Goal: Task Accomplishment & Management: Use online tool/utility

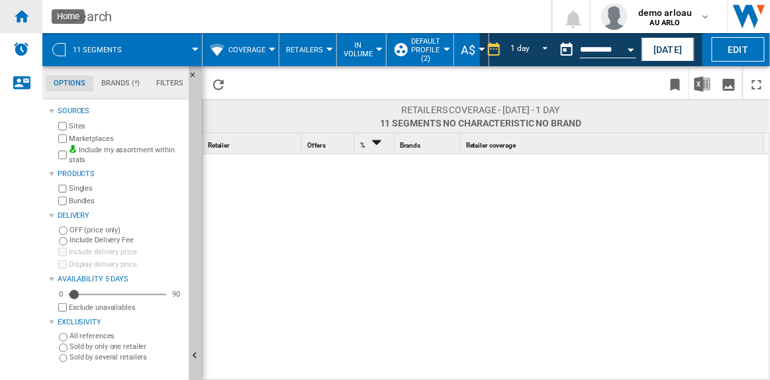
click at [24, 15] on ng-md-icon "Home" at bounding box center [21, 16] width 16 height 16
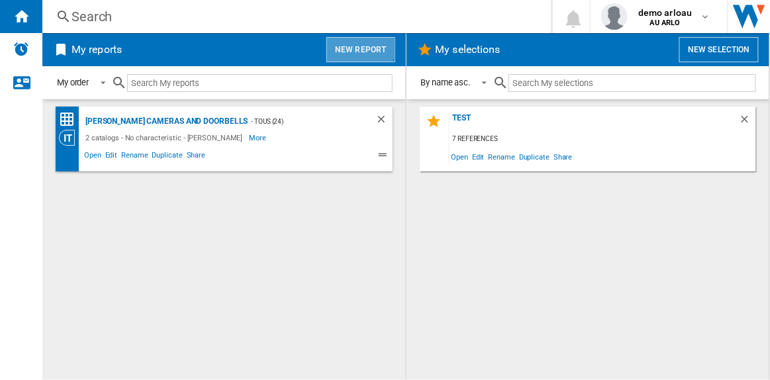
click at [359, 48] on button "New report" at bounding box center [360, 49] width 68 height 25
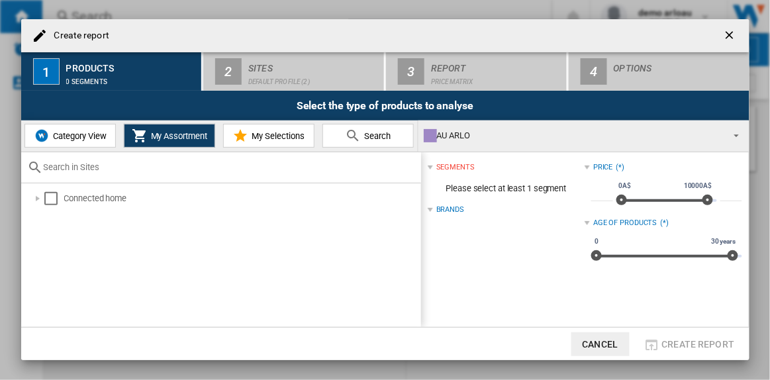
click at [83, 133] on span "Category View" at bounding box center [78, 136] width 57 height 10
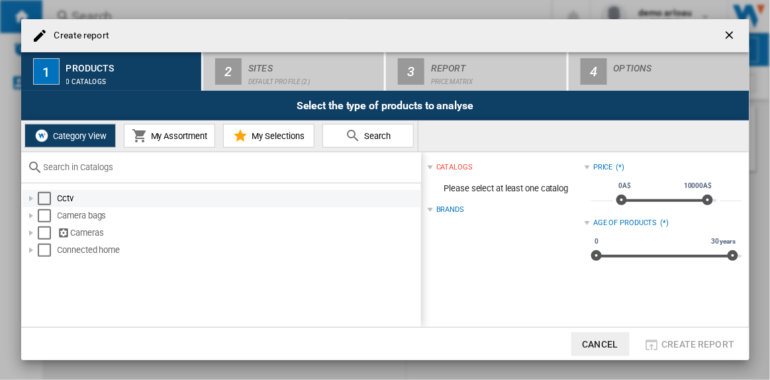
click at [31, 199] on div at bounding box center [30, 198] width 13 height 13
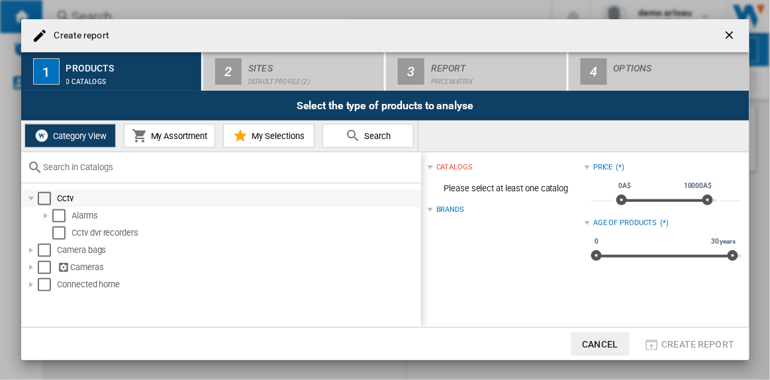
click at [31, 198] on div at bounding box center [30, 198] width 13 height 13
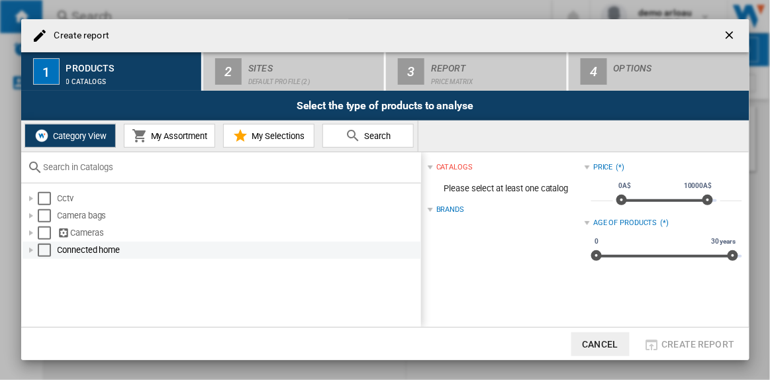
click at [33, 250] on div at bounding box center [30, 250] width 13 height 13
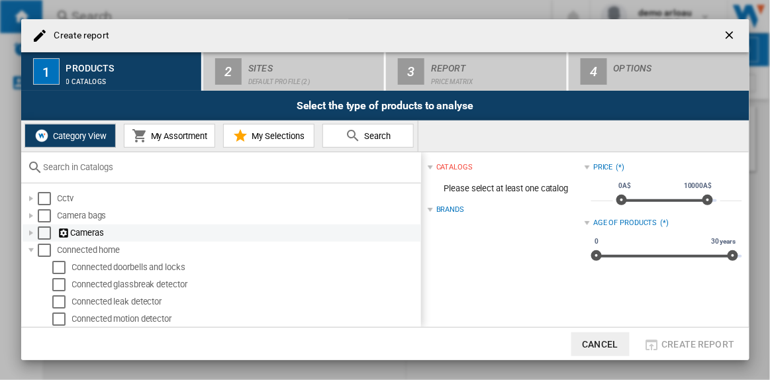
click at [34, 234] on div at bounding box center [30, 232] width 13 height 13
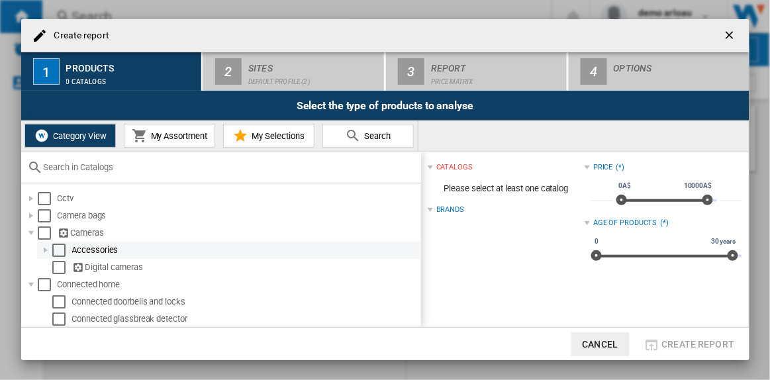
click at [46, 249] on div at bounding box center [45, 250] width 13 height 13
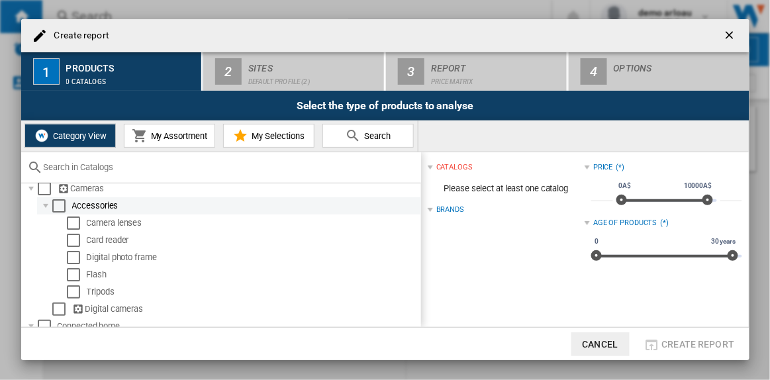
scroll to position [60, 0]
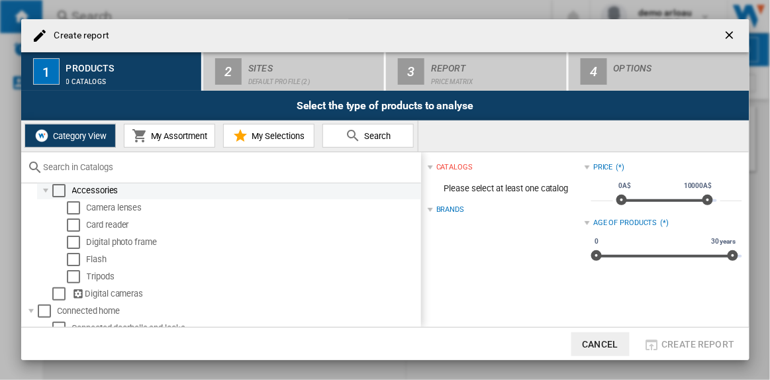
click at [46, 190] on div at bounding box center [45, 190] width 13 height 13
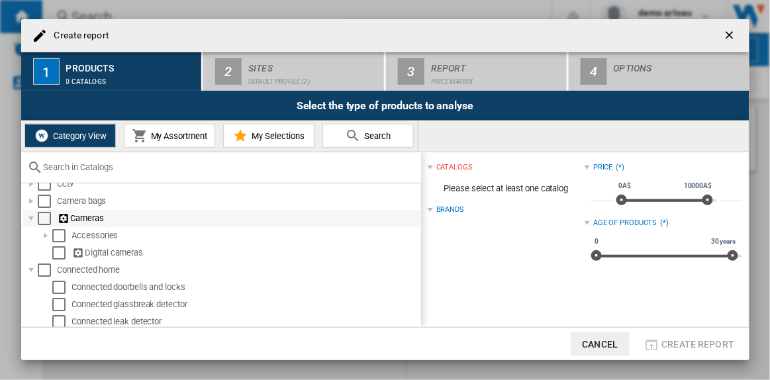
scroll to position [0, 0]
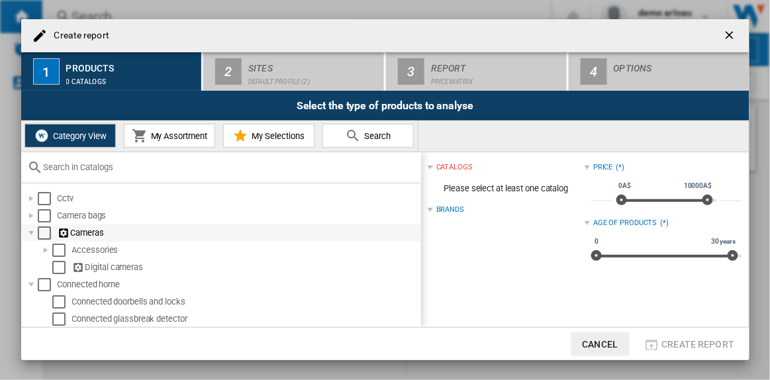
click at [30, 230] on div at bounding box center [30, 232] width 13 height 13
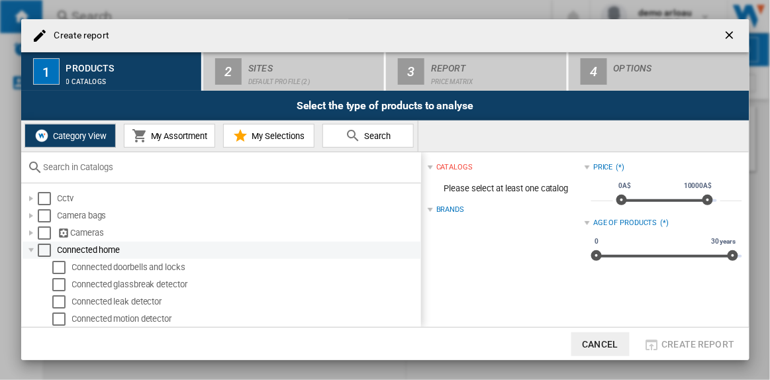
click at [31, 247] on div at bounding box center [30, 250] width 13 height 13
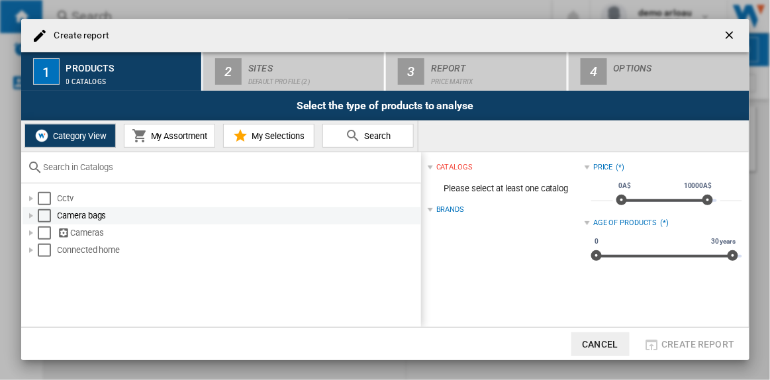
click at [30, 216] on div at bounding box center [30, 215] width 13 height 13
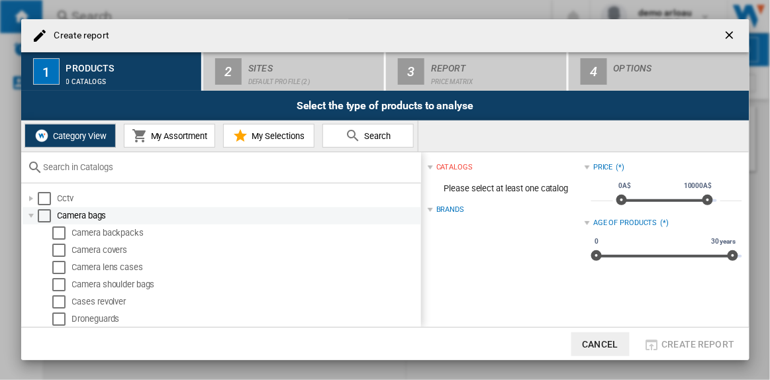
click at [30, 212] on div at bounding box center [30, 215] width 13 height 13
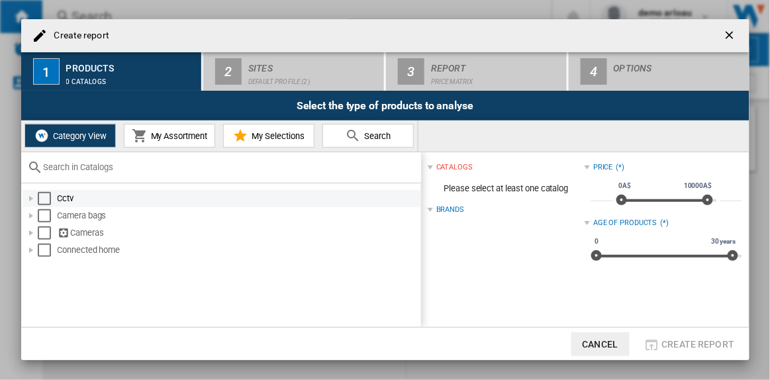
click at [28, 198] on div at bounding box center [30, 198] width 13 height 13
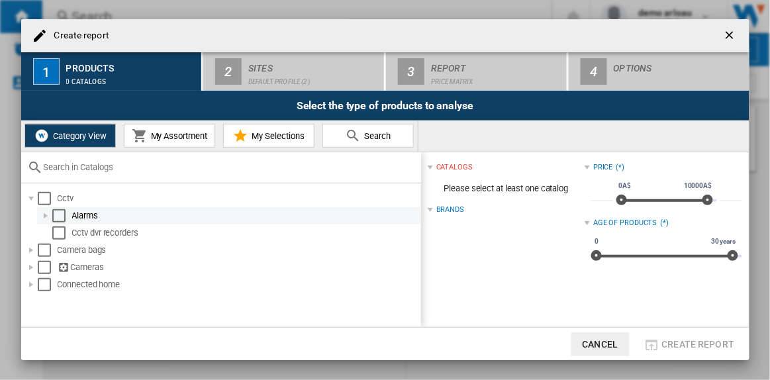
click at [44, 215] on div at bounding box center [45, 215] width 13 height 13
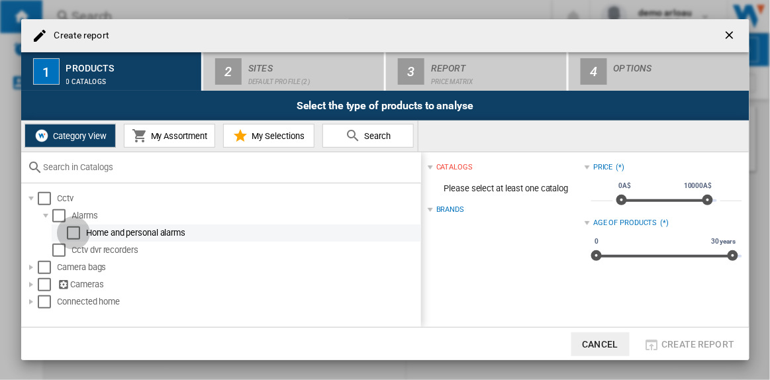
click at [73, 229] on div "Select" at bounding box center [73, 232] width 13 height 13
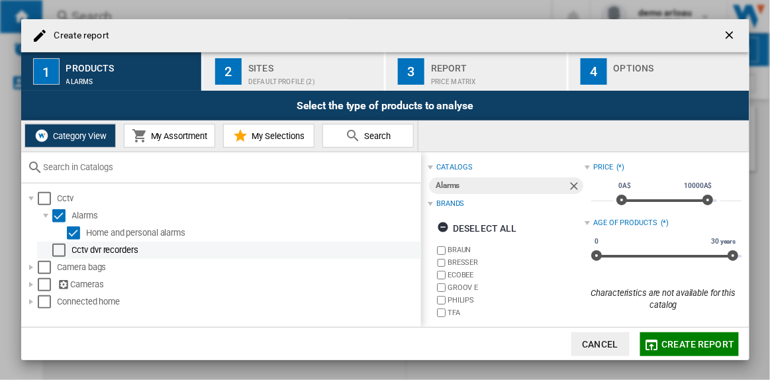
click at [58, 250] on div "Select" at bounding box center [58, 250] width 13 height 13
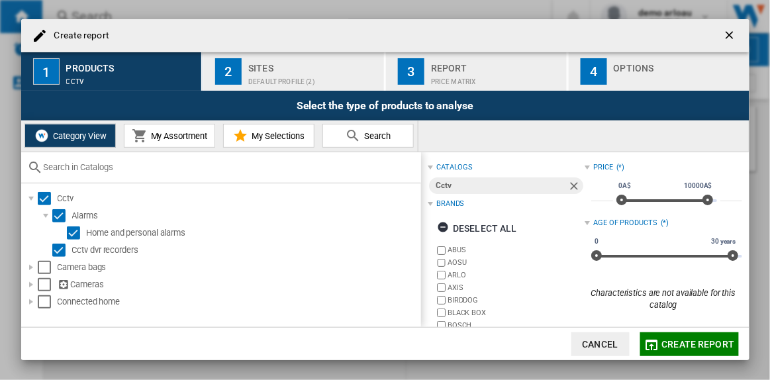
click at [279, 92] on div "Select the type of products to analyse" at bounding box center [385, 106] width 728 height 30
click at [280, 81] on div "Default profile (2)" at bounding box center [313, 78] width 130 height 14
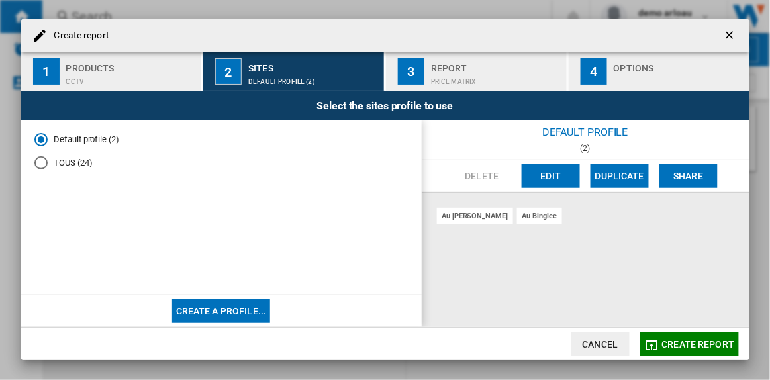
click at [69, 164] on md-radio-button "TOUS (24)" at bounding box center [221, 162] width 374 height 13
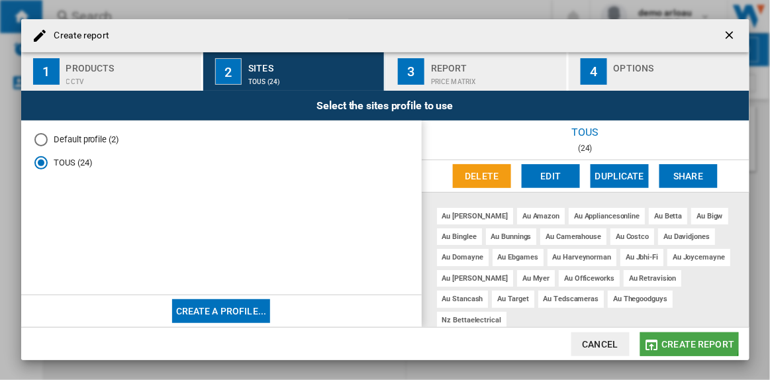
drag, startPoint x: 681, startPoint y: 342, endPoint x: 647, endPoint y: 344, distance: 33.8
click at [681, 341] on span "Create report" at bounding box center [698, 344] width 73 height 11
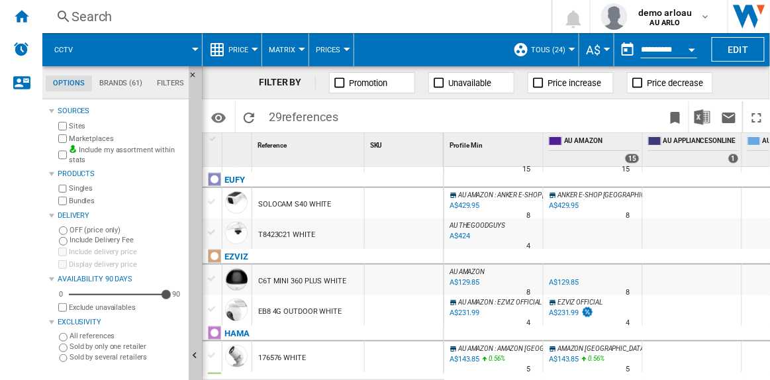
scroll to position [0, 666]
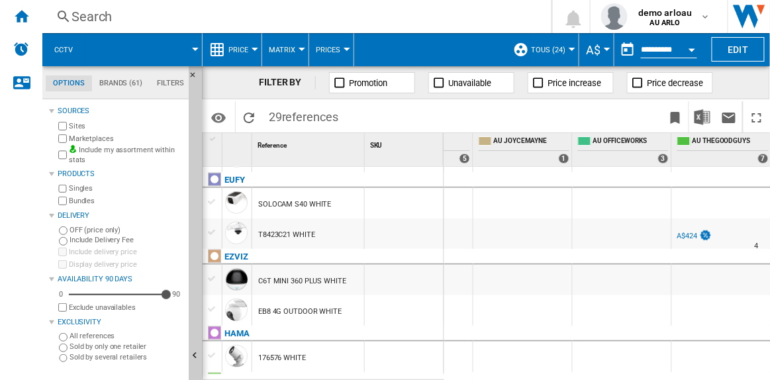
click at [196, 48] on div at bounding box center [195, 49] width 7 height 3
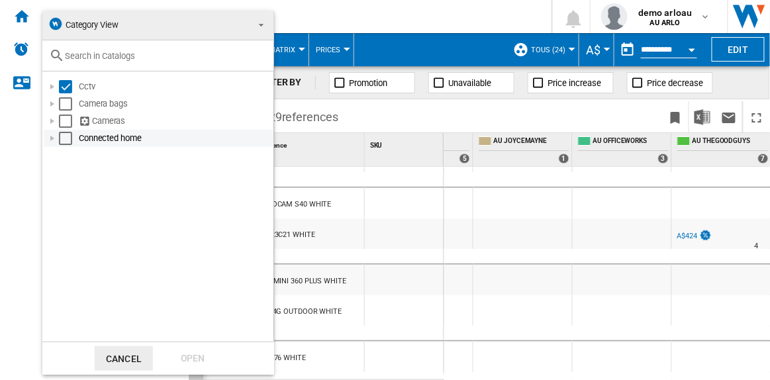
click at [50, 140] on div at bounding box center [52, 138] width 13 height 13
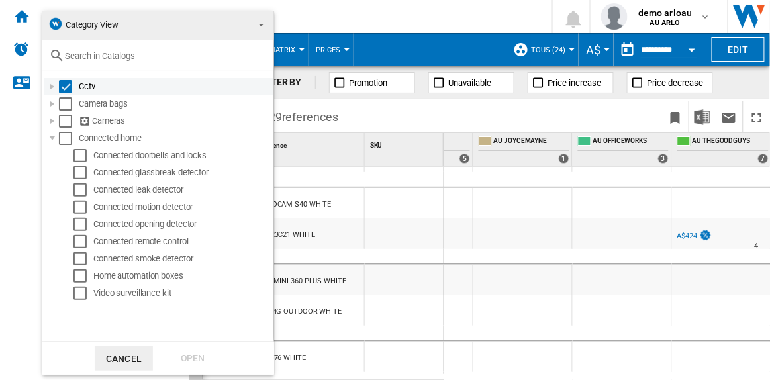
click at [49, 83] on div at bounding box center [52, 86] width 13 height 13
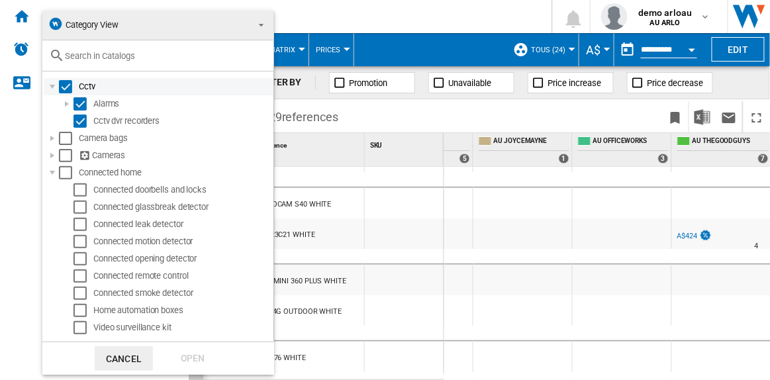
click at [50, 83] on div at bounding box center [52, 86] width 13 height 13
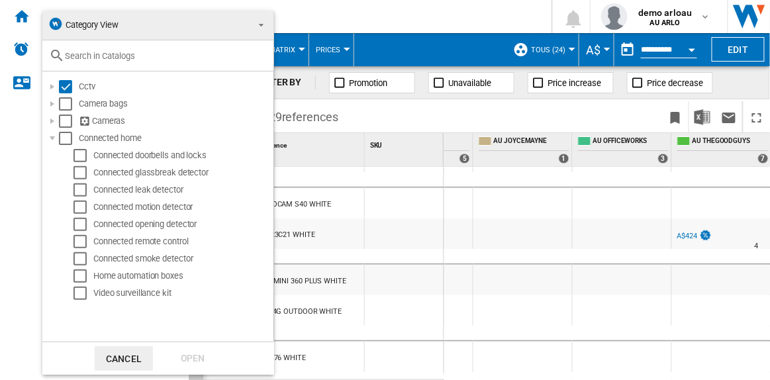
click at [635, 220] on md-backdrop at bounding box center [385, 190] width 770 height 380
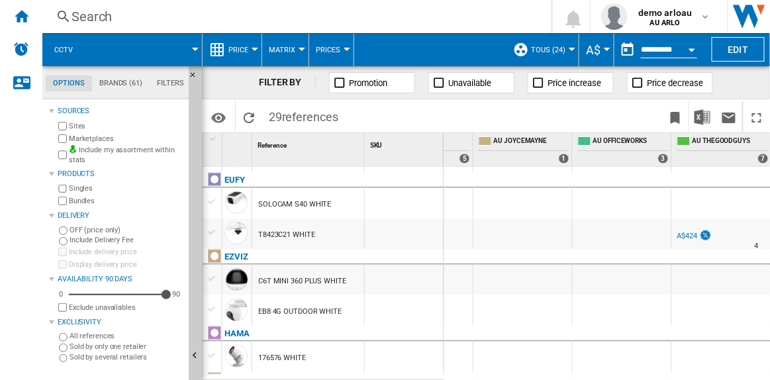
click at [694, 232] on div "A$424" at bounding box center [687, 236] width 21 height 9
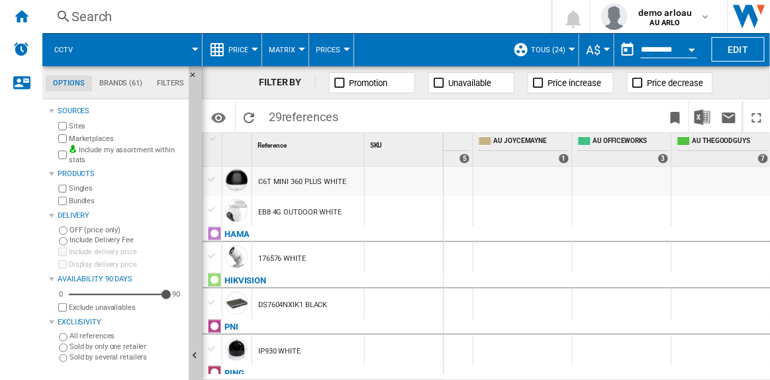
scroll to position [0, 0]
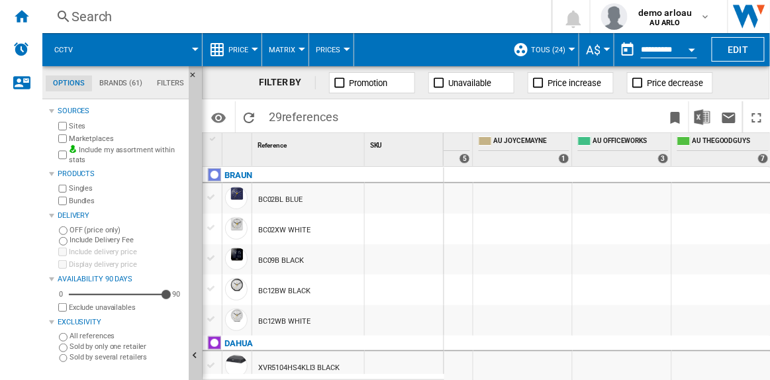
click at [191, 47] on span at bounding box center [143, 49] width 104 height 33
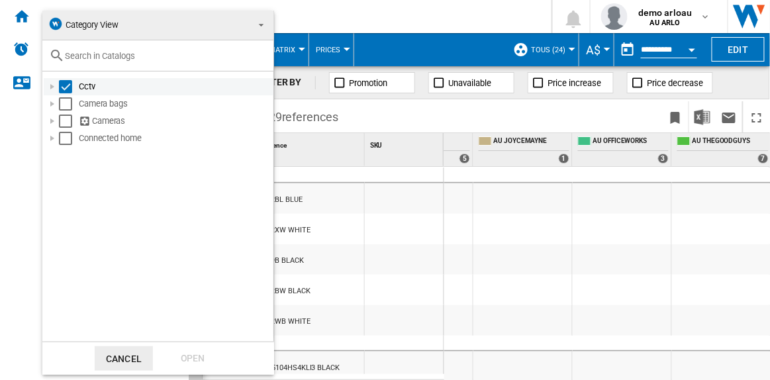
click at [69, 86] on div "Select" at bounding box center [65, 86] width 13 height 13
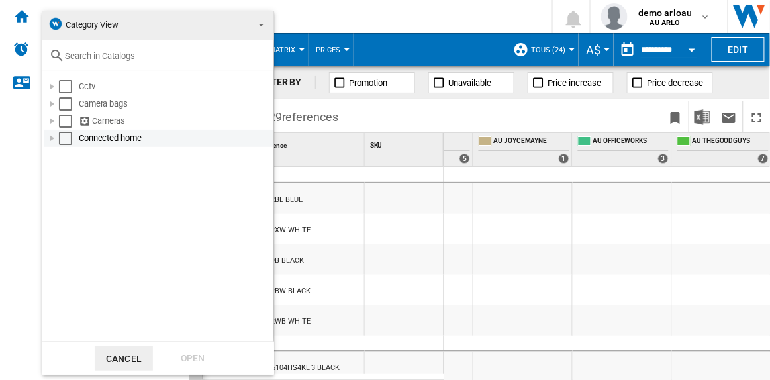
click at [47, 138] on div at bounding box center [52, 138] width 13 height 13
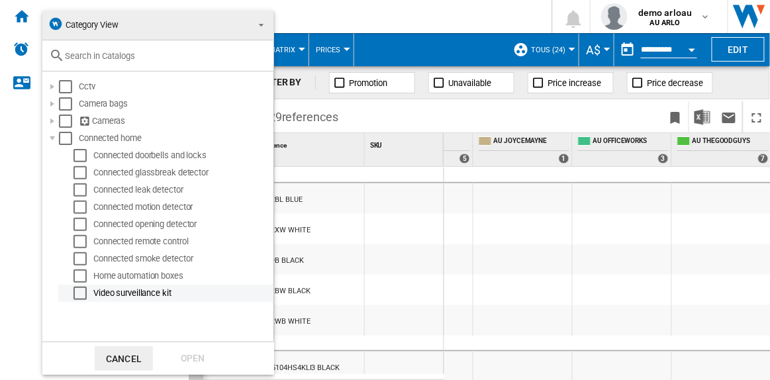
click at [76, 293] on div "Select" at bounding box center [79, 293] width 13 height 13
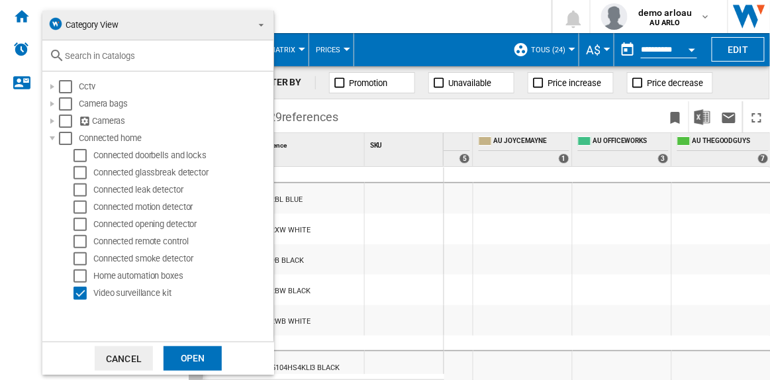
click at [195, 365] on div "Open" at bounding box center [193, 358] width 58 height 24
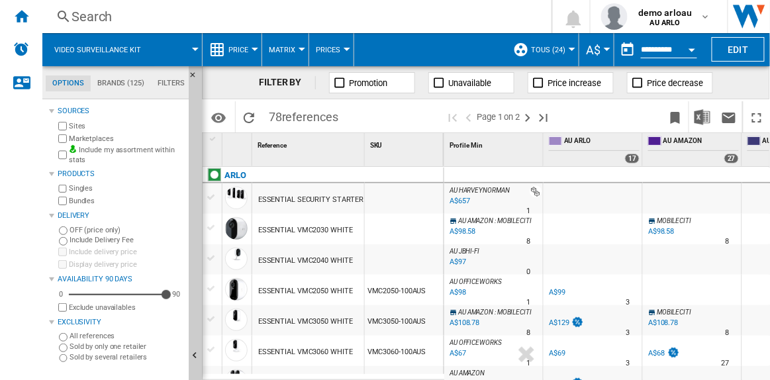
click at [194, 50] on div at bounding box center [195, 49] width 7 height 3
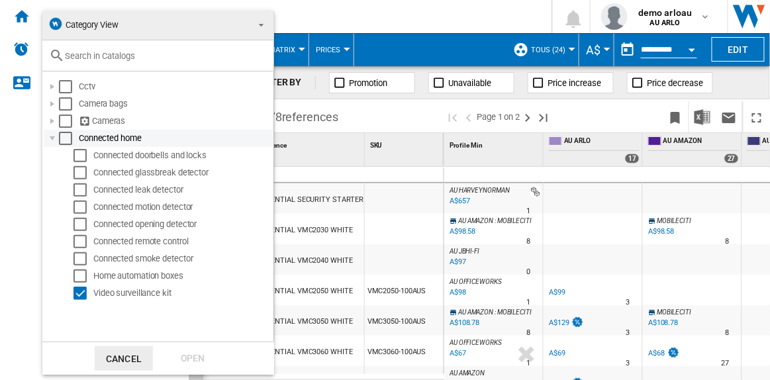
click at [54, 136] on div at bounding box center [52, 138] width 13 height 13
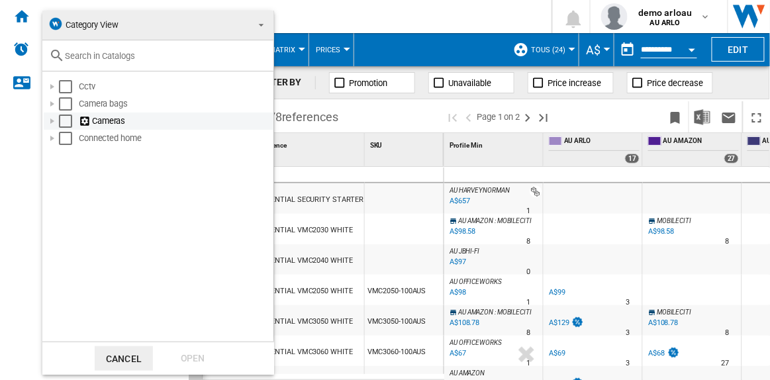
click at [52, 118] on div at bounding box center [52, 121] width 13 height 13
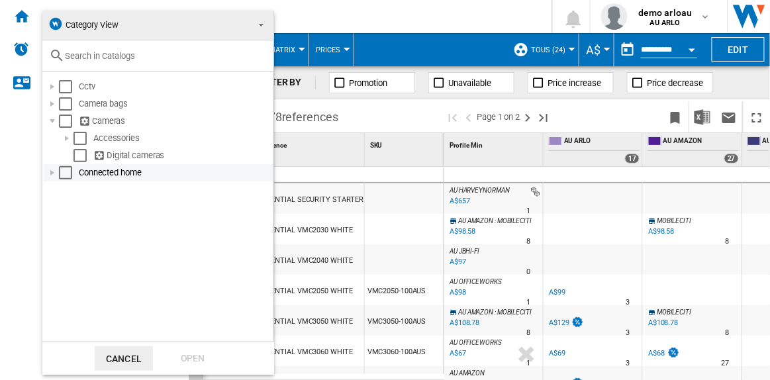
click at [65, 171] on div "Select" at bounding box center [65, 172] width 13 height 13
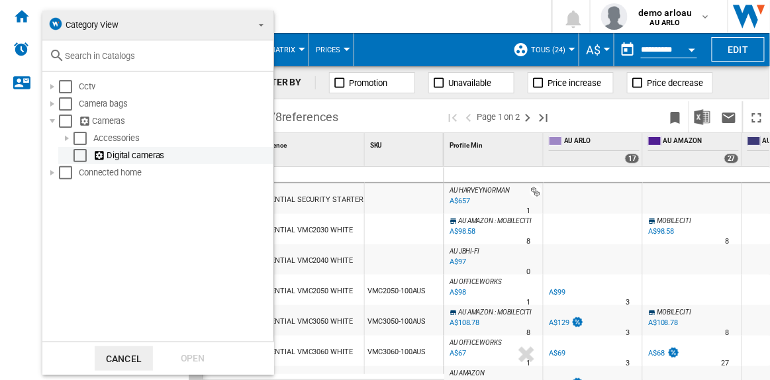
click at [79, 155] on div "Select" at bounding box center [79, 155] width 13 height 13
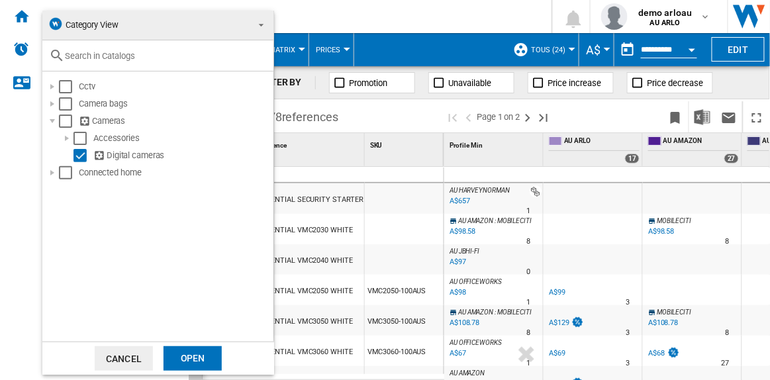
click at [197, 352] on div "Open" at bounding box center [193, 358] width 58 height 24
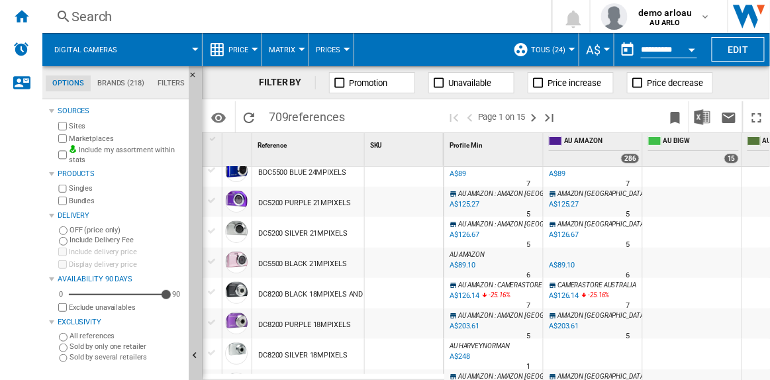
click at [195, 48] on div at bounding box center [195, 49] width 7 height 3
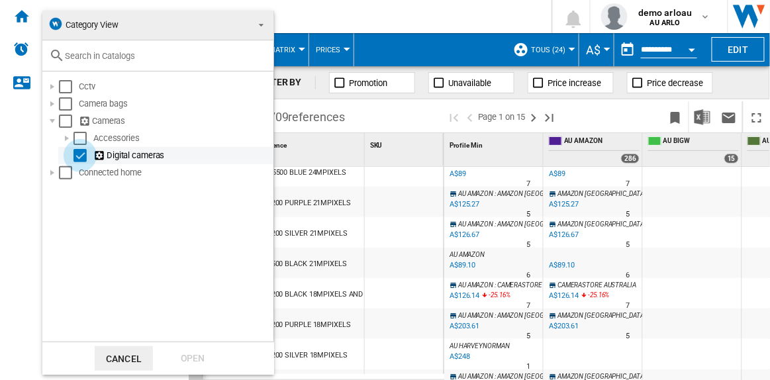
click at [80, 154] on div "Select" at bounding box center [79, 155] width 13 height 13
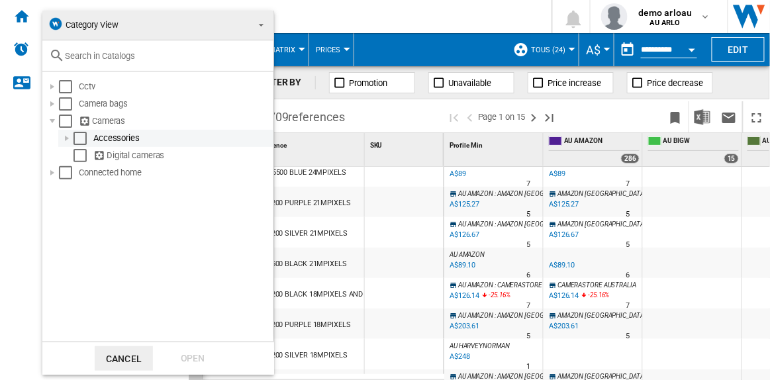
click at [67, 137] on div at bounding box center [66, 138] width 13 height 13
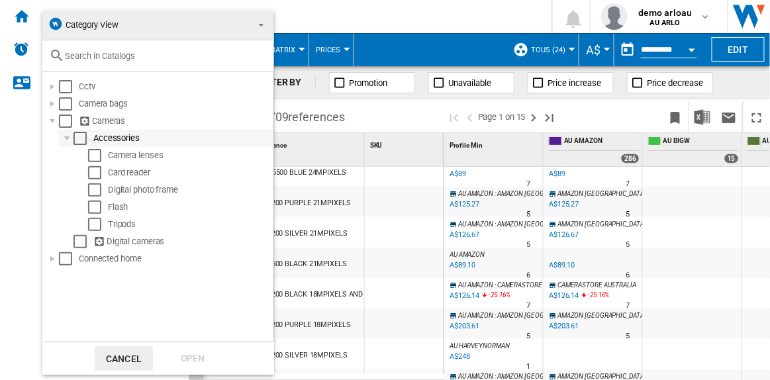
click at [67, 137] on div at bounding box center [66, 138] width 13 height 13
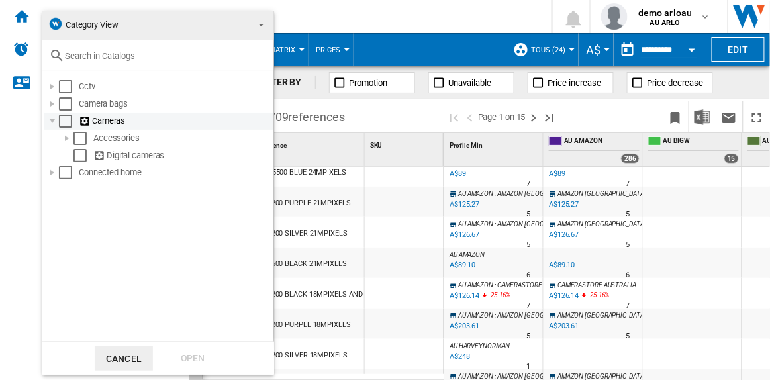
click at [55, 117] on div at bounding box center [52, 121] width 13 height 13
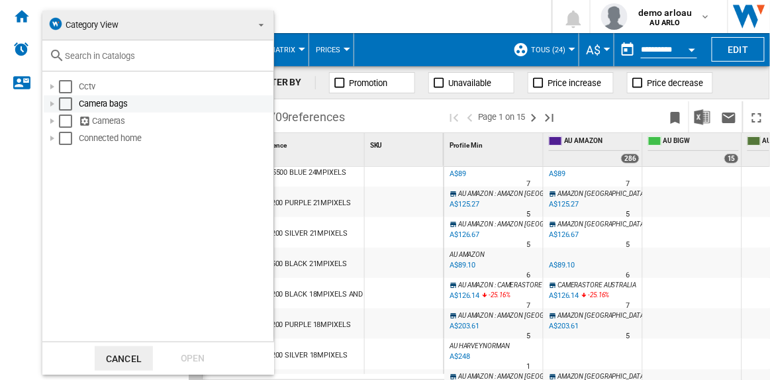
click at [50, 103] on div at bounding box center [52, 103] width 13 height 13
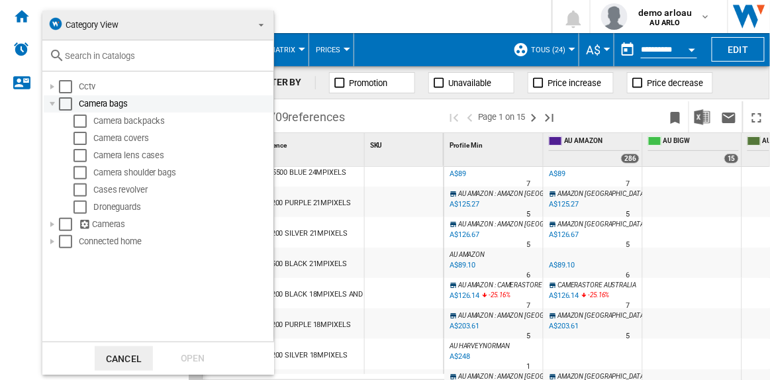
click at [50, 103] on div at bounding box center [52, 103] width 13 height 13
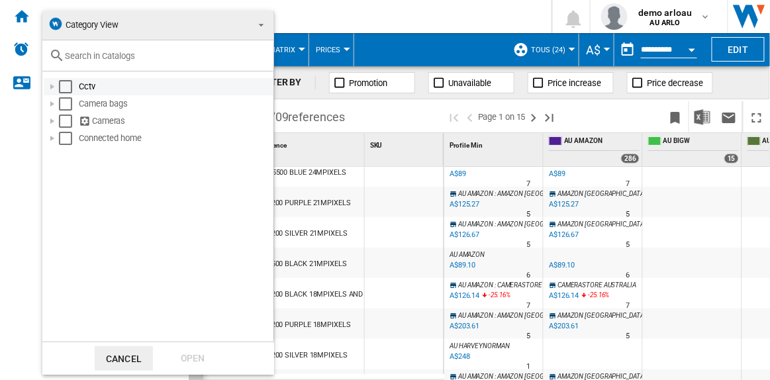
click at [50, 83] on div at bounding box center [52, 86] width 13 height 13
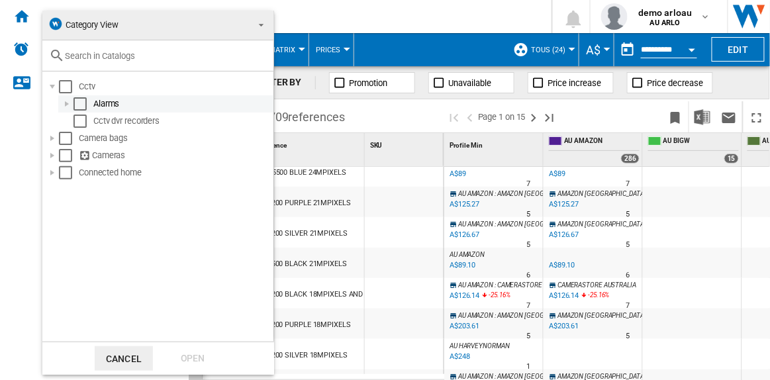
click at [64, 101] on div at bounding box center [66, 103] width 13 height 13
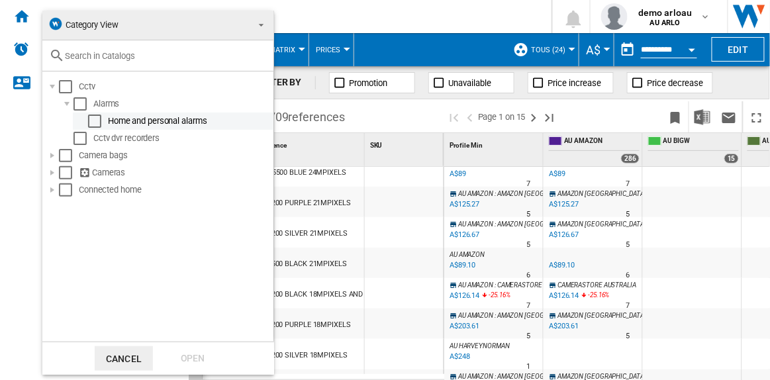
click at [93, 118] on div "Select" at bounding box center [94, 121] width 13 height 13
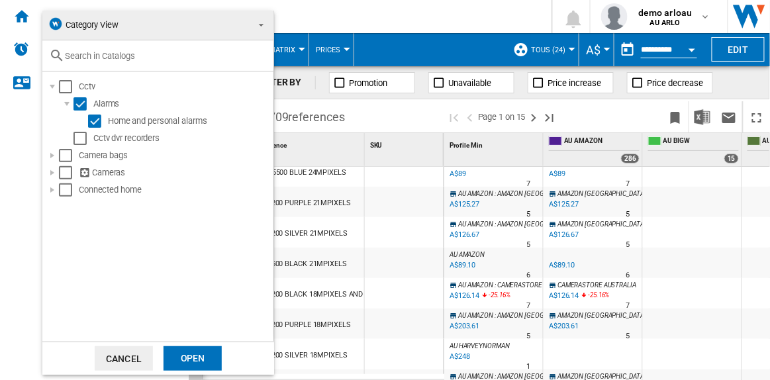
click at [199, 356] on div "Open" at bounding box center [193, 358] width 58 height 24
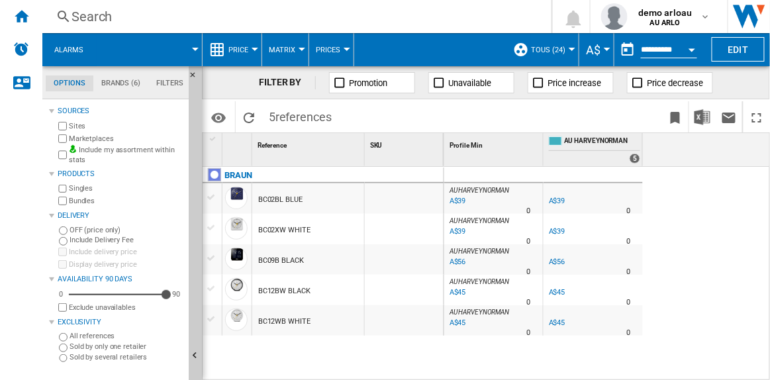
click at [196, 48] on div at bounding box center [195, 49] width 7 height 3
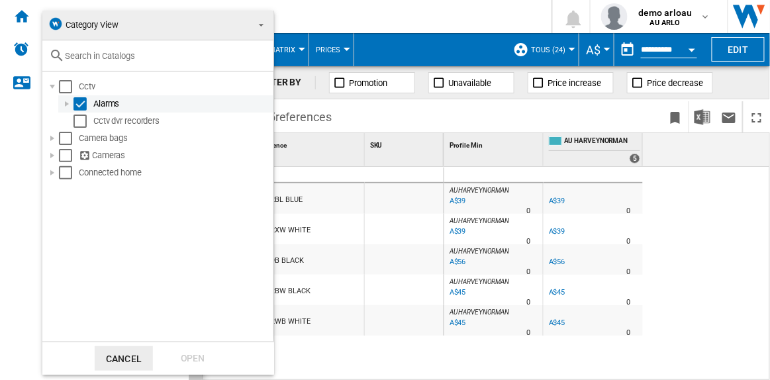
click at [81, 104] on div "Select" at bounding box center [79, 103] width 13 height 13
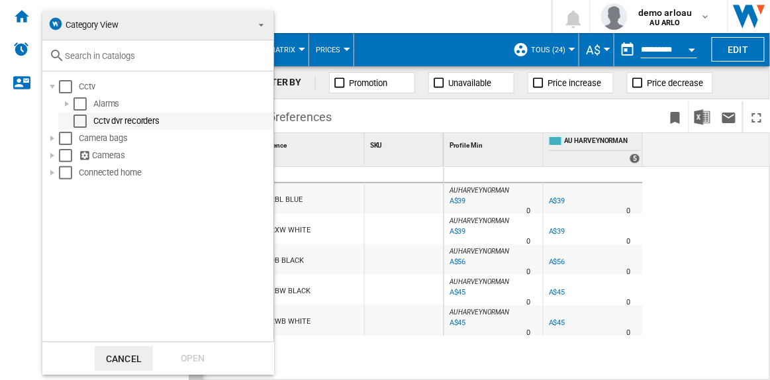
click at [81, 122] on div "Select" at bounding box center [79, 121] width 13 height 13
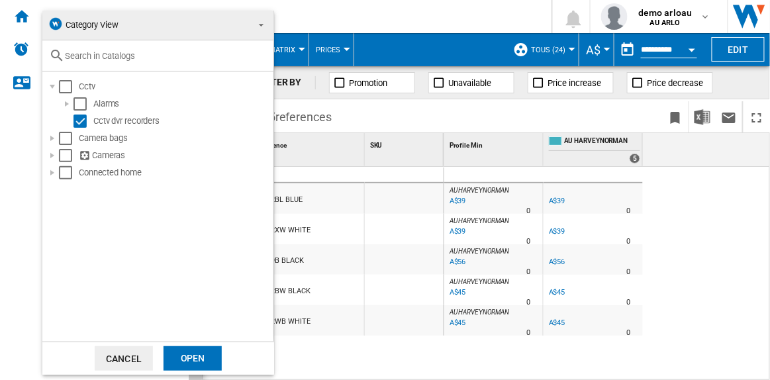
click at [182, 358] on div "Open" at bounding box center [193, 358] width 58 height 24
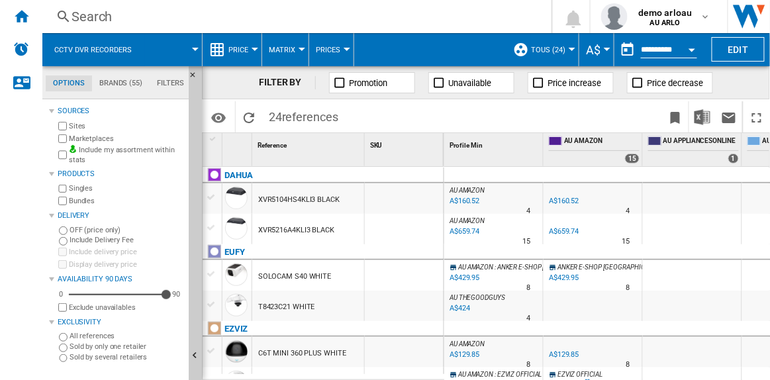
click at [193, 48] on div at bounding box center [195, 49] width 7 height 3
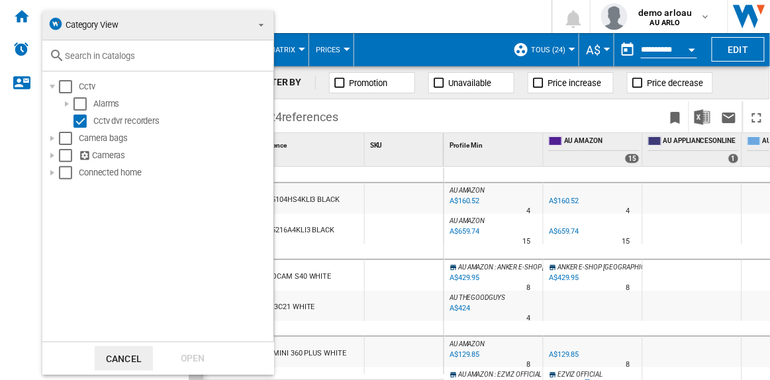
click at [125, 353] on button "Cancel" at bounding box center [124, 358] width 58 height 24
